Goal: Task Accomplishment & Management: Complete application form

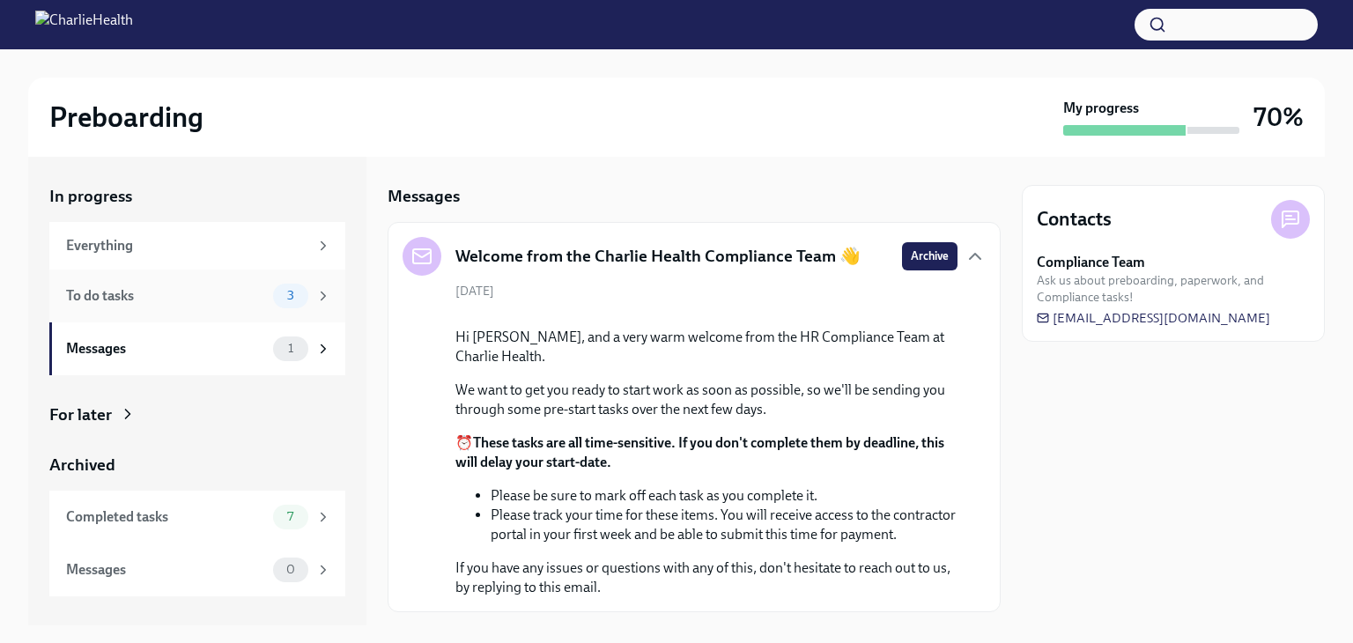
click at [207, 293] on div "To do tasks" at bounding box center [166, 295] width 200 height 19
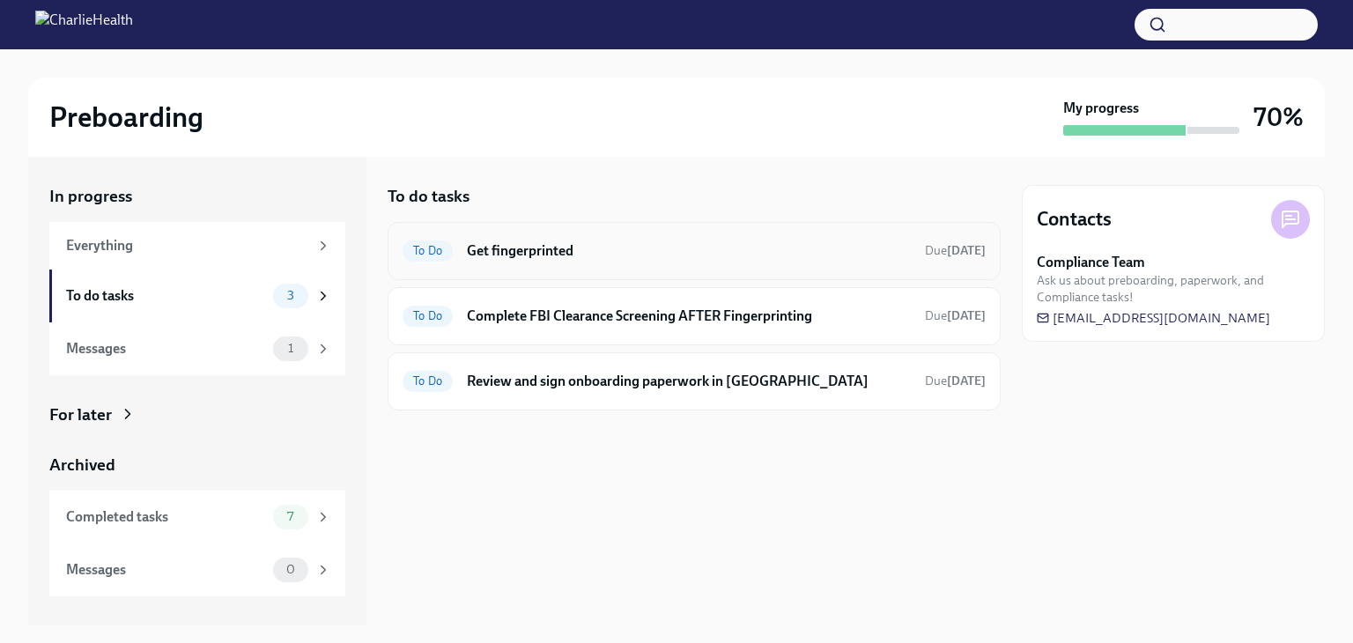
click at [550, 247] on h6 "Get fingerprinted" at bounding box center [689, 250] width 444 height 19
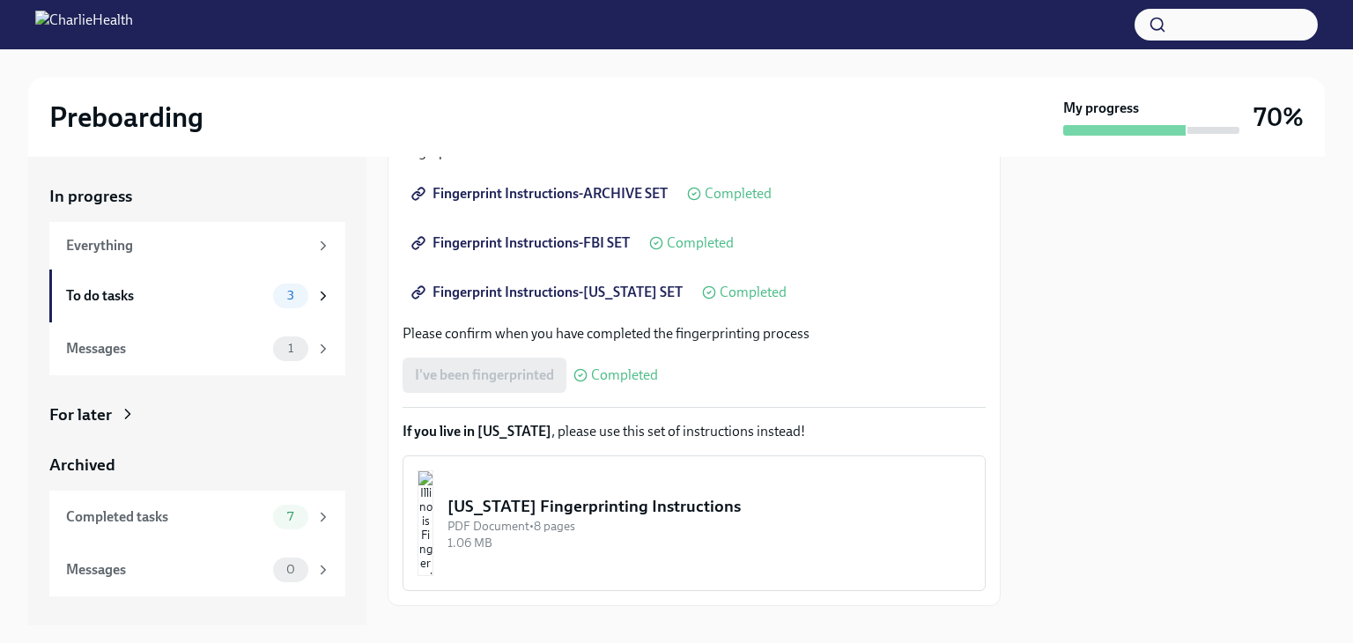
scroll to position [442, 0]
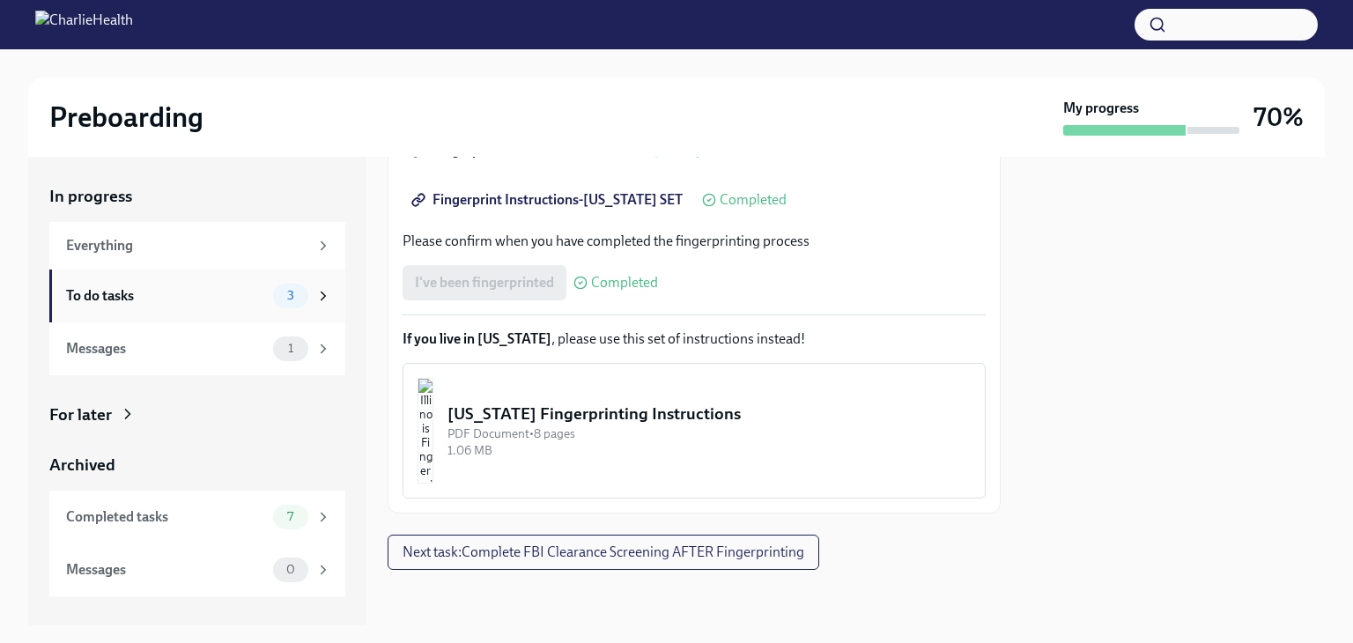
click at [122, 293] on div "To do tasks" at bounding box center [166, 295] width 200 height 19
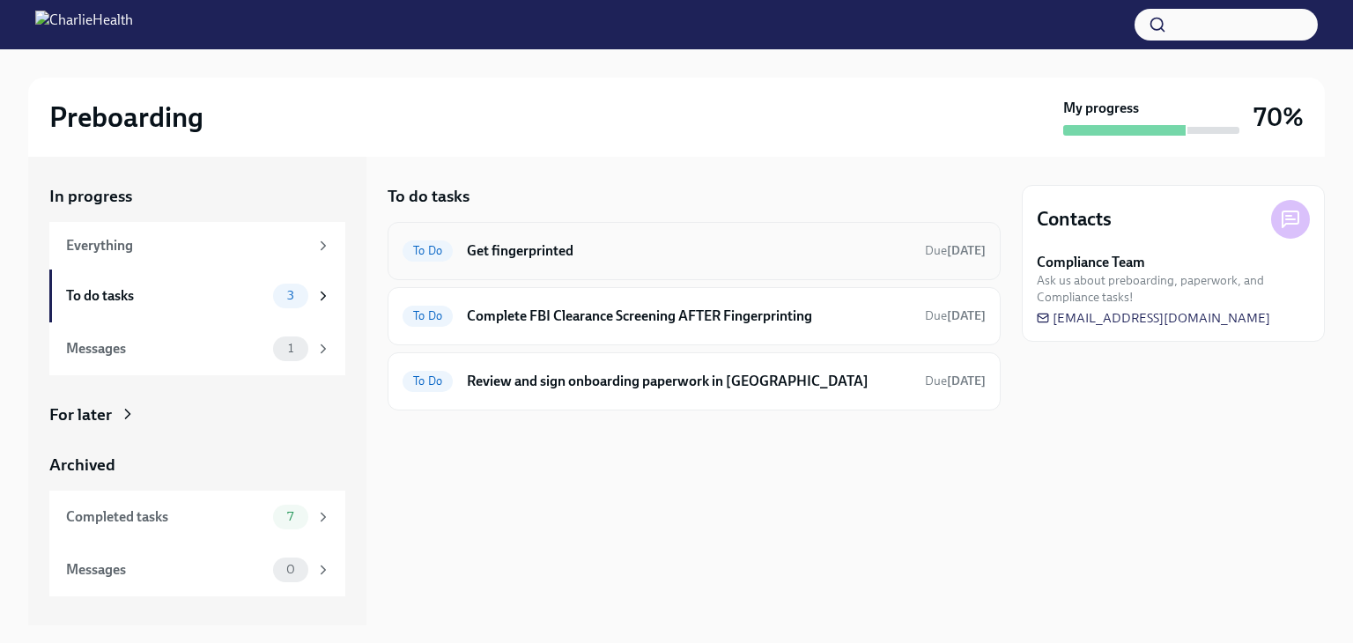
click at [537, 237] on div "To Do Get fingerprinted Due [DATE]" at bounding box center [694, 251] width 583 height 28
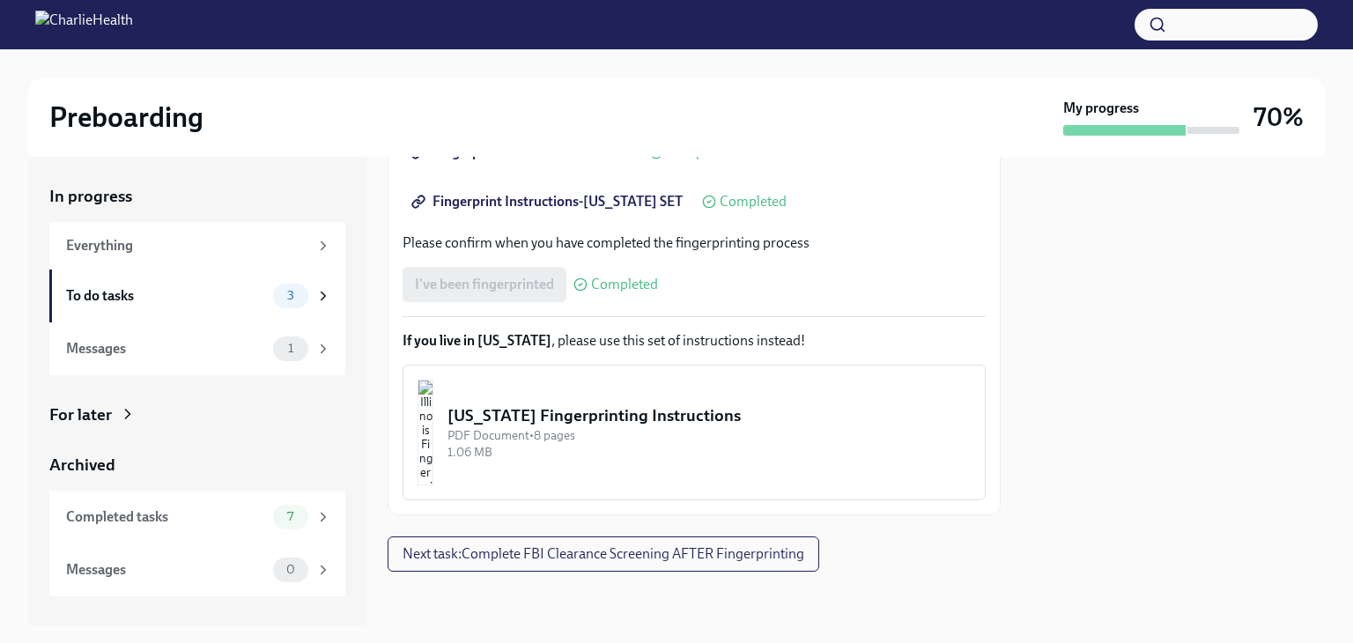
scroll to position [442, 0]
click at [591, 548] on span "Next task : Complete FBI Clearance Screening AFTER Fingerprinting" at bounding box center [604, 553] width 402 height 18
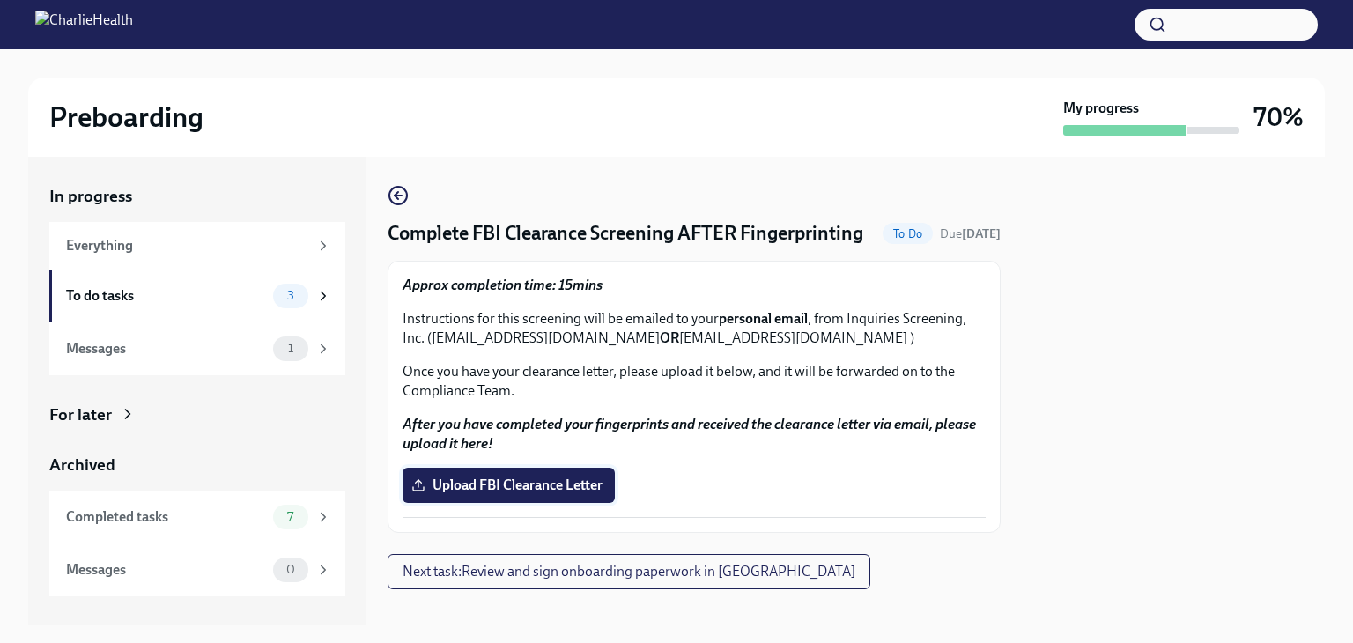
click at [568, 494] on span "Upload FBI Clearance Letter" at bounding box center [509, 486] width 188 height 18
click at [0, 0] on input "Upload FBI Clearance Letter" at bounding box center [0, 0] width 0 height 0
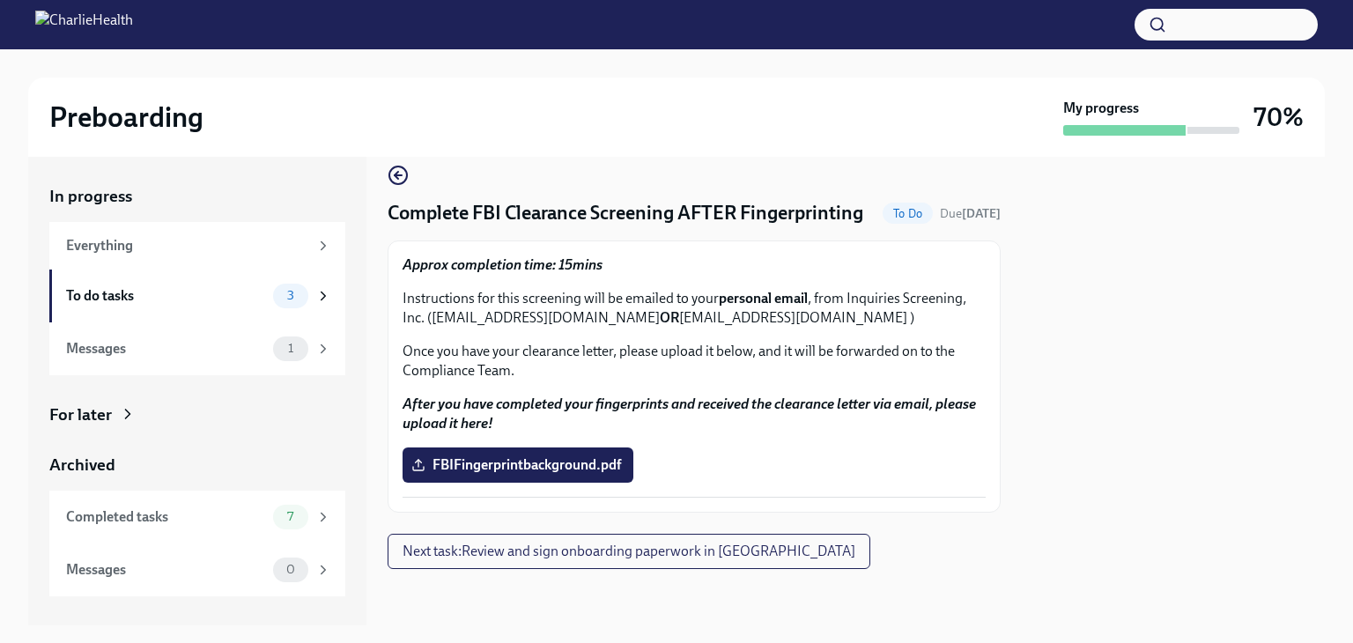
scroll to position [46, 0]
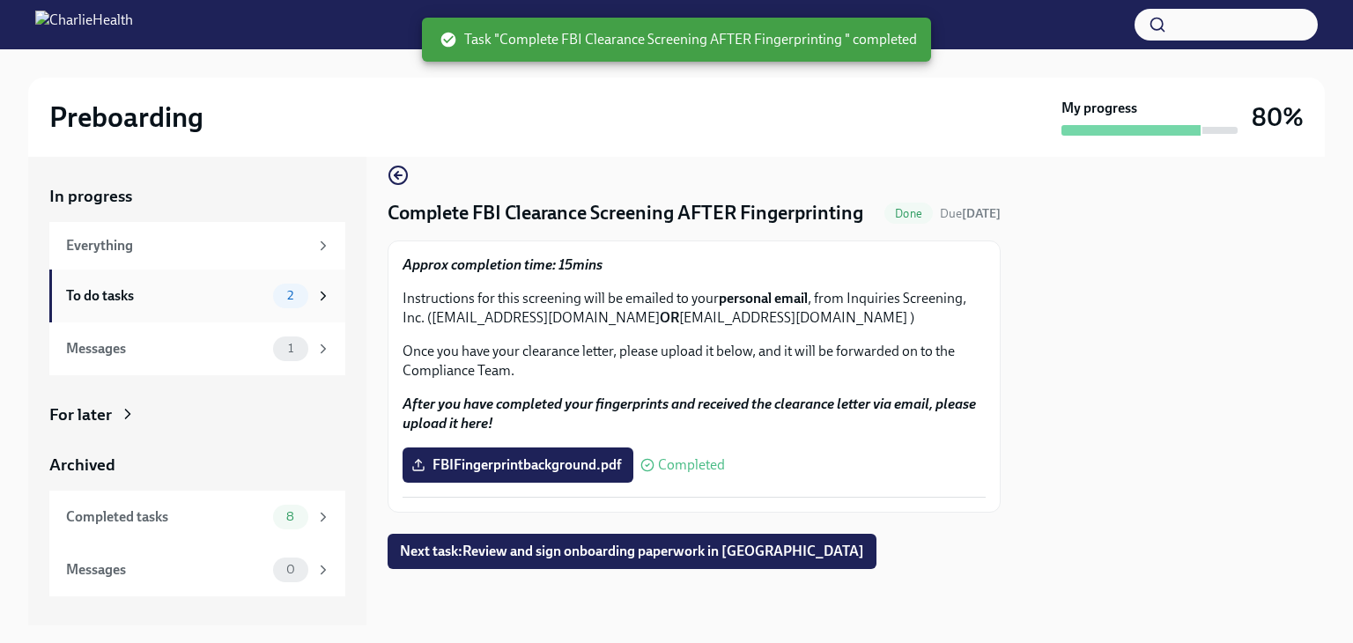
click at [123, 294] on div "To do tasks" at bounding box center [166, 295] width 200 height 19
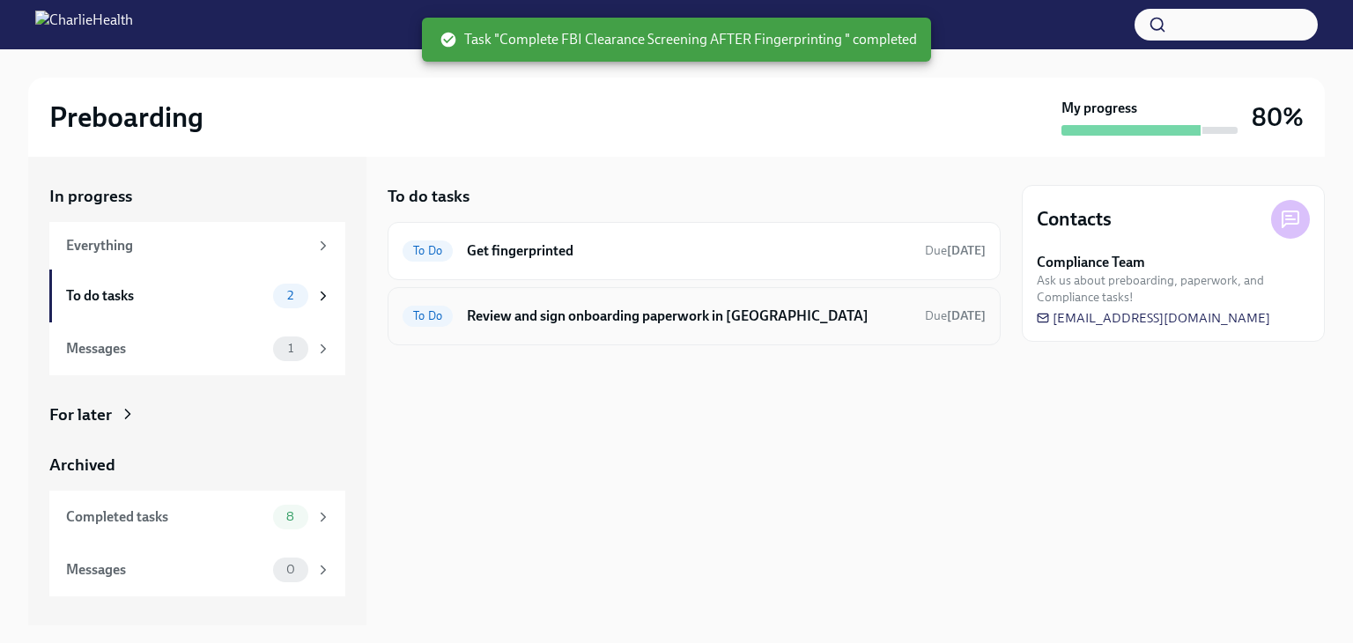
click at [638, 312] on h6 "Review and sign onboarding paperwork in [GEOGRAPHIC_DATA]" at bounding box center [689, 316] width 444 height 19
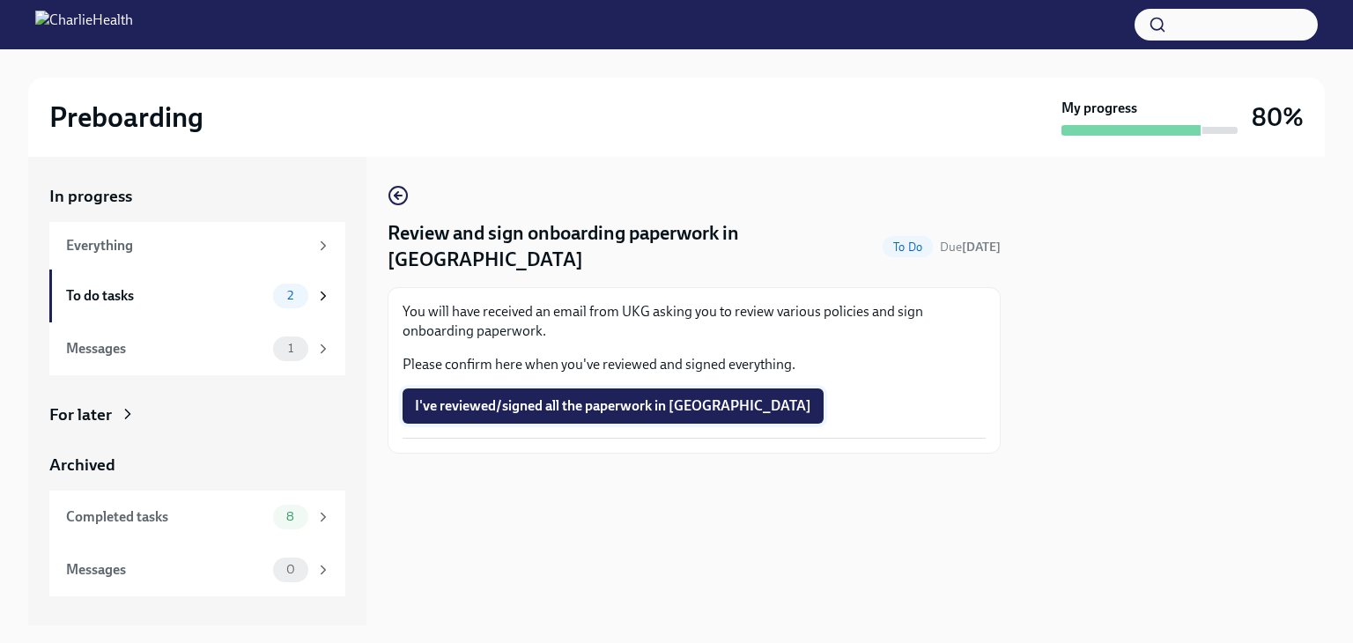
click at [500, 397] on span "I've reviewed/signed all the paperwork in [GEOGRAPHIC_DATA]" at bounding box center [613, 406] width 396 height 18
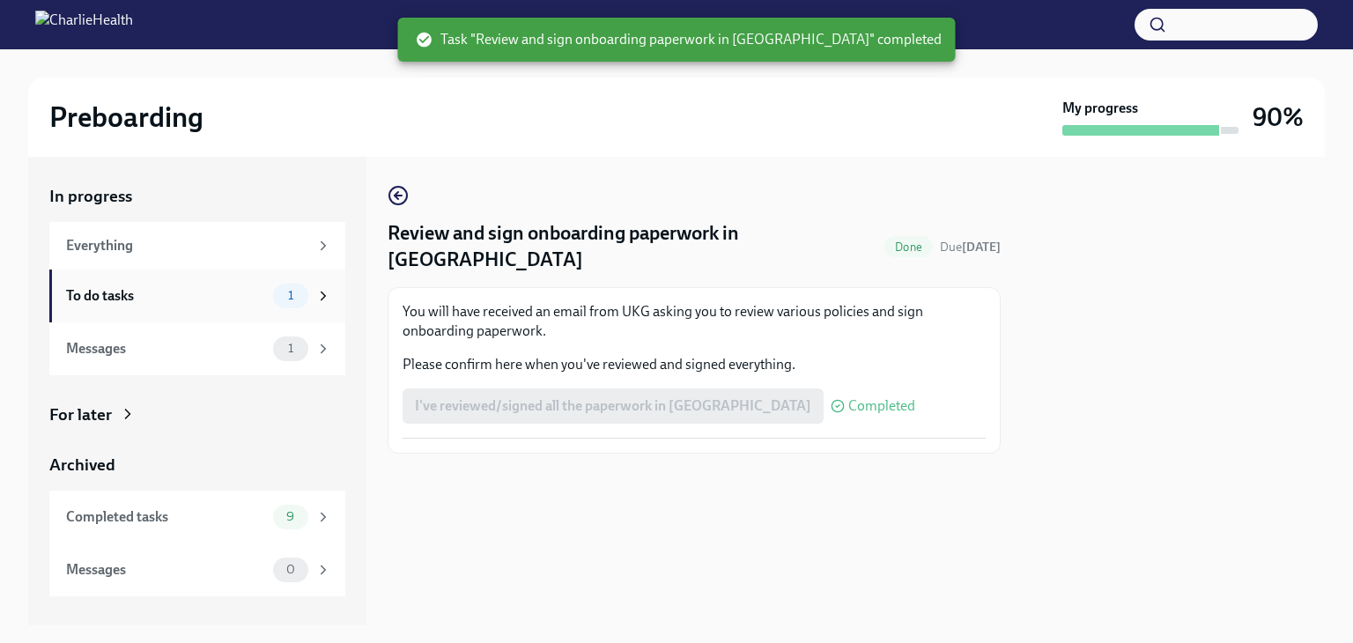
click at [170, 294] on div "To do tasks" at bounding box center [166, 295] width 200 height 19
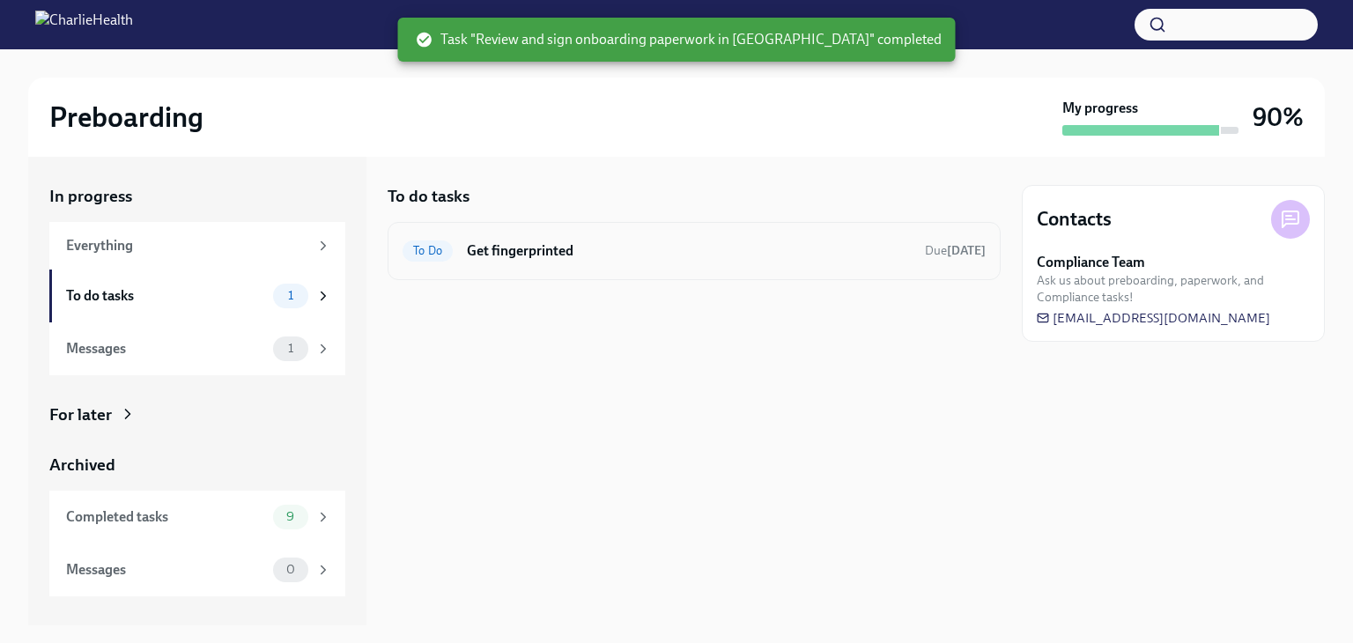
click at [427, 244] on span "To Do" at bounding box center [428, 250] width 50 height 13
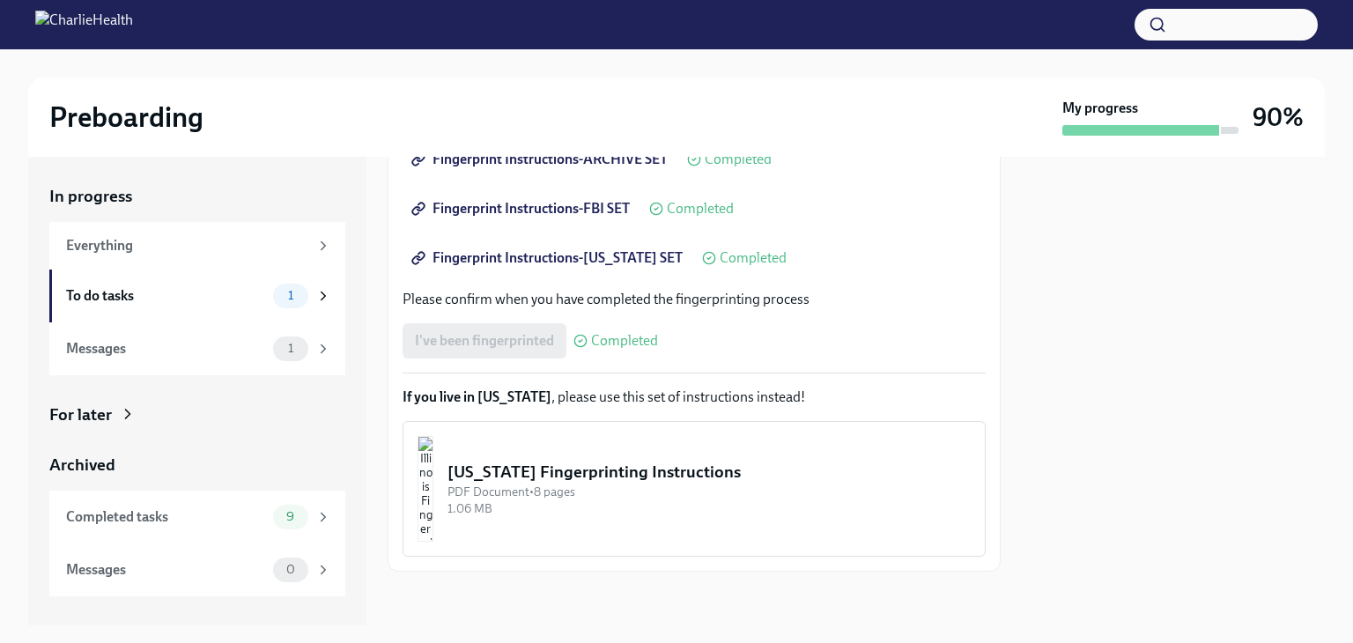
scroll to position [386, 0]
click at [469, 331] on div "I've been fingerprinted Completed" at bounding box center [530, 339] width 255 height 35
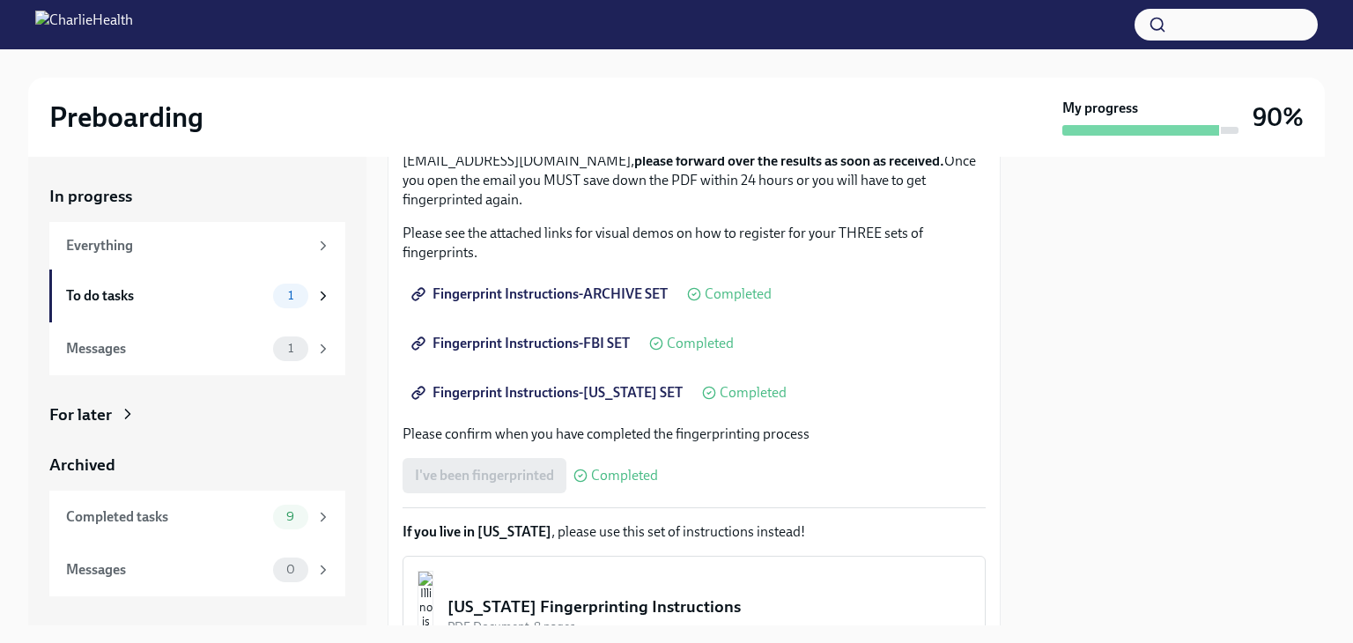
scroll to position [264, 0]
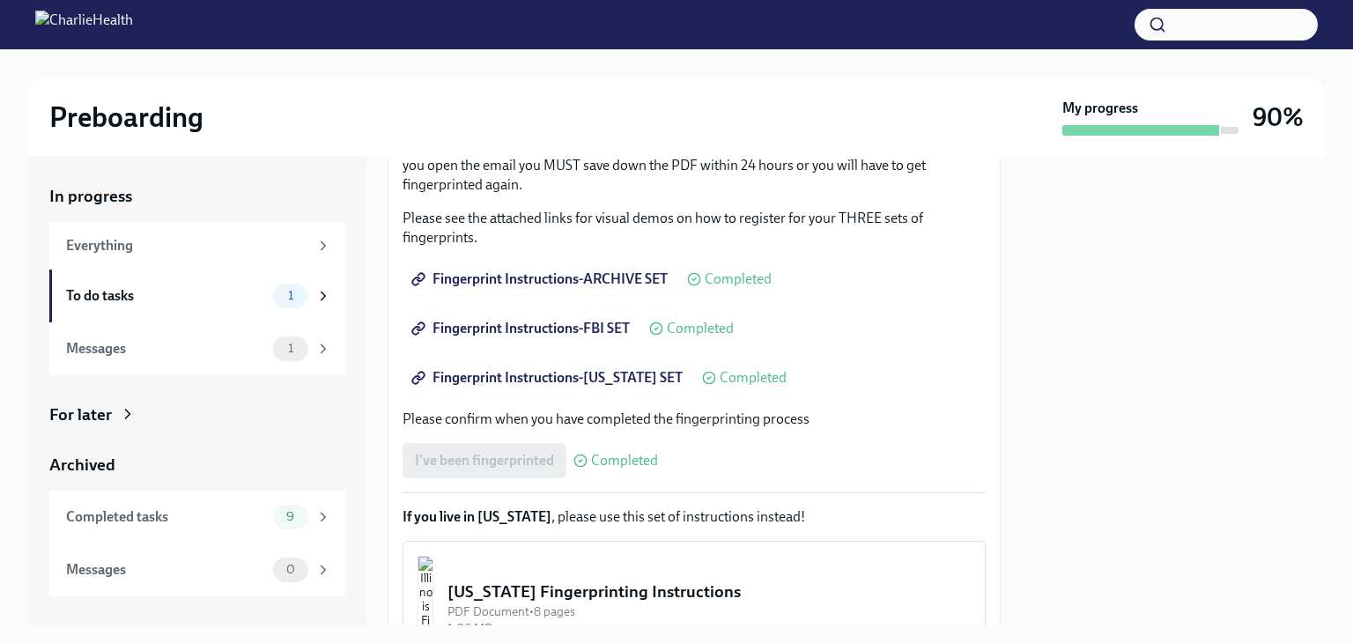
click at [478, 455] on div "I've been fingerprinted Completed" at bounding box center [530, 460] width 255 height 35
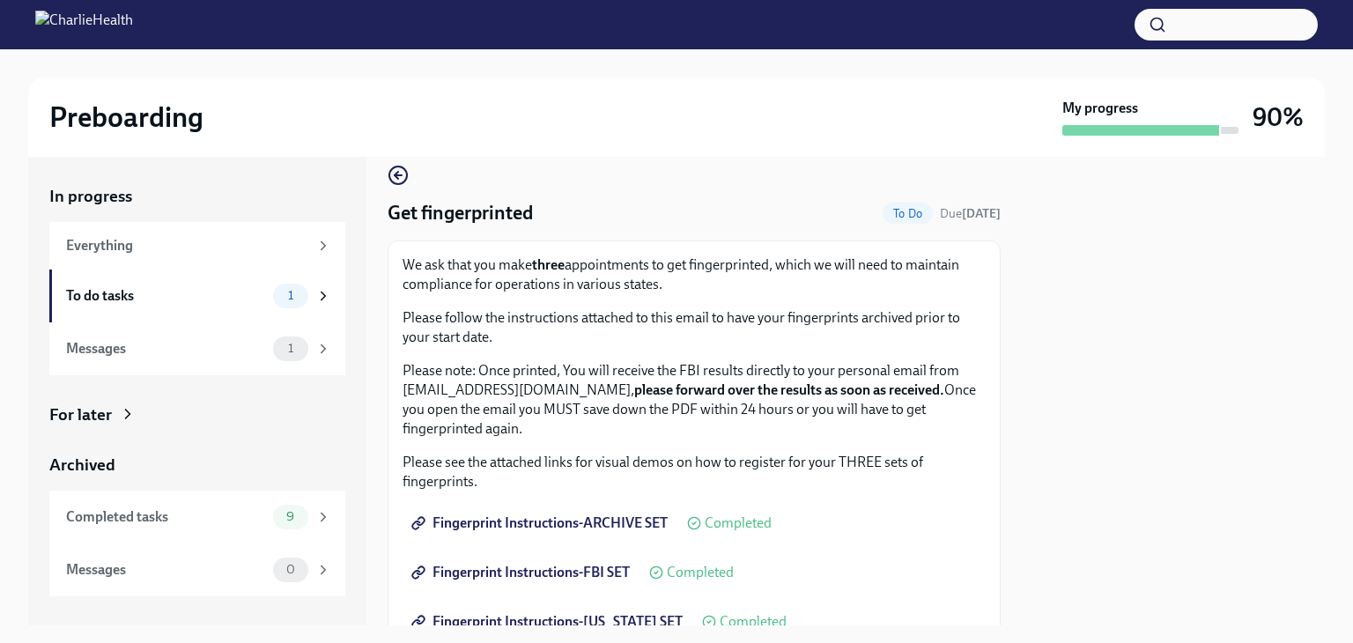
scroll to position [0, 0]
